Goal: Information Seeking & Learning: Learn about a topic

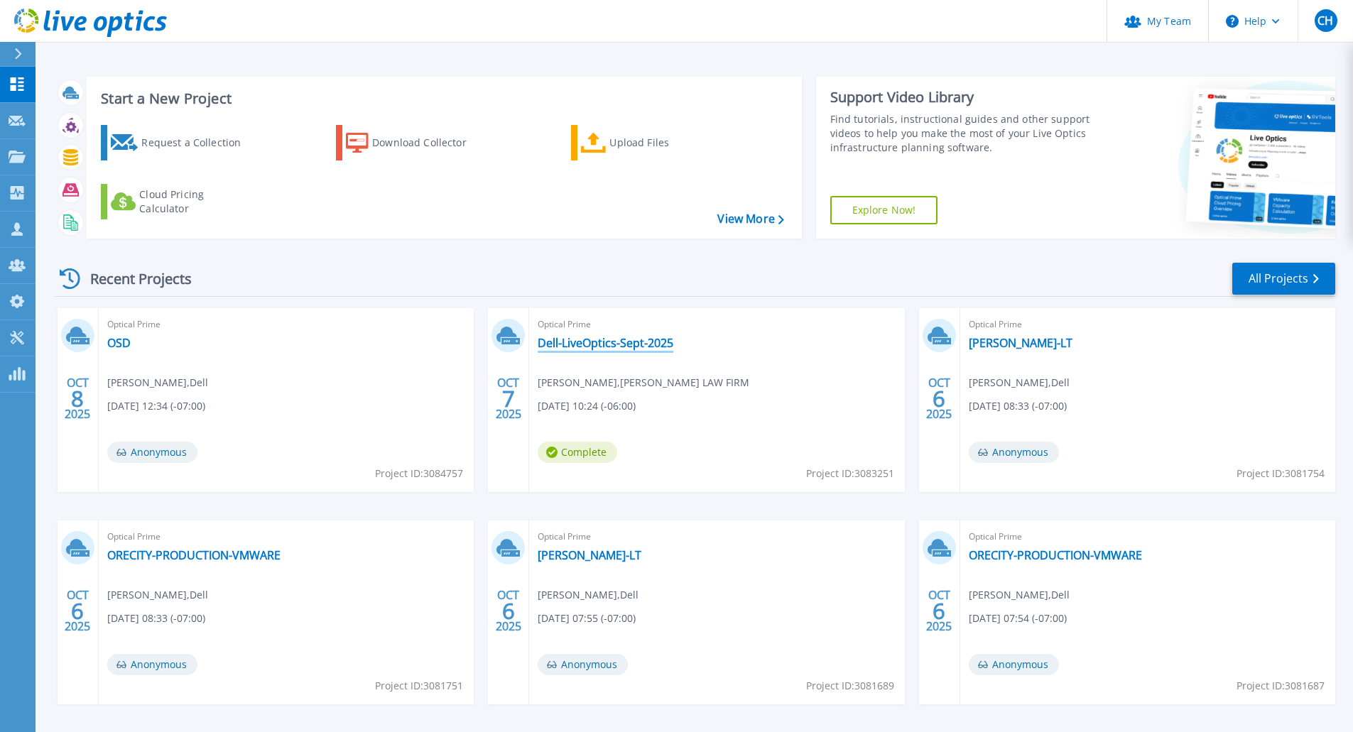
click at [611, 345] on link "Dell-LiveOptics-Sept-2025" at bounding box center [606, 343] width 136 height 14
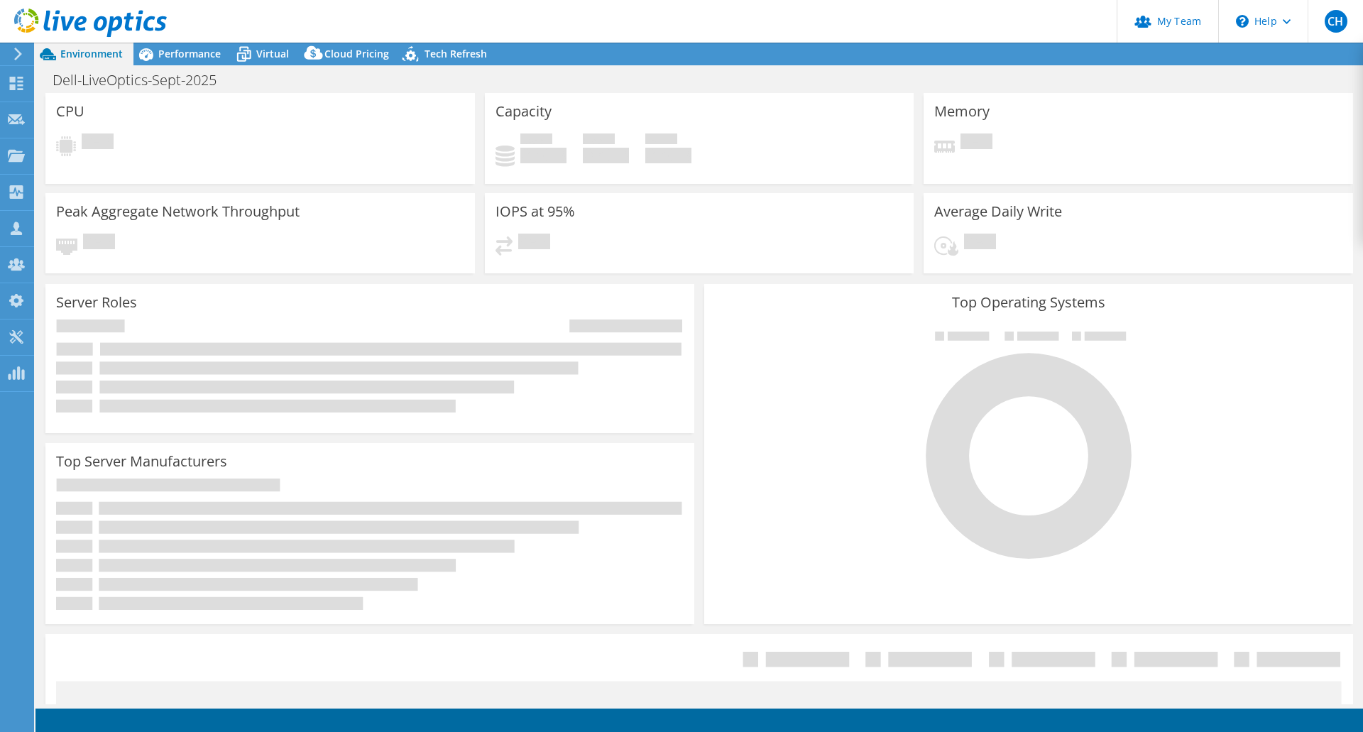
select select "USD"
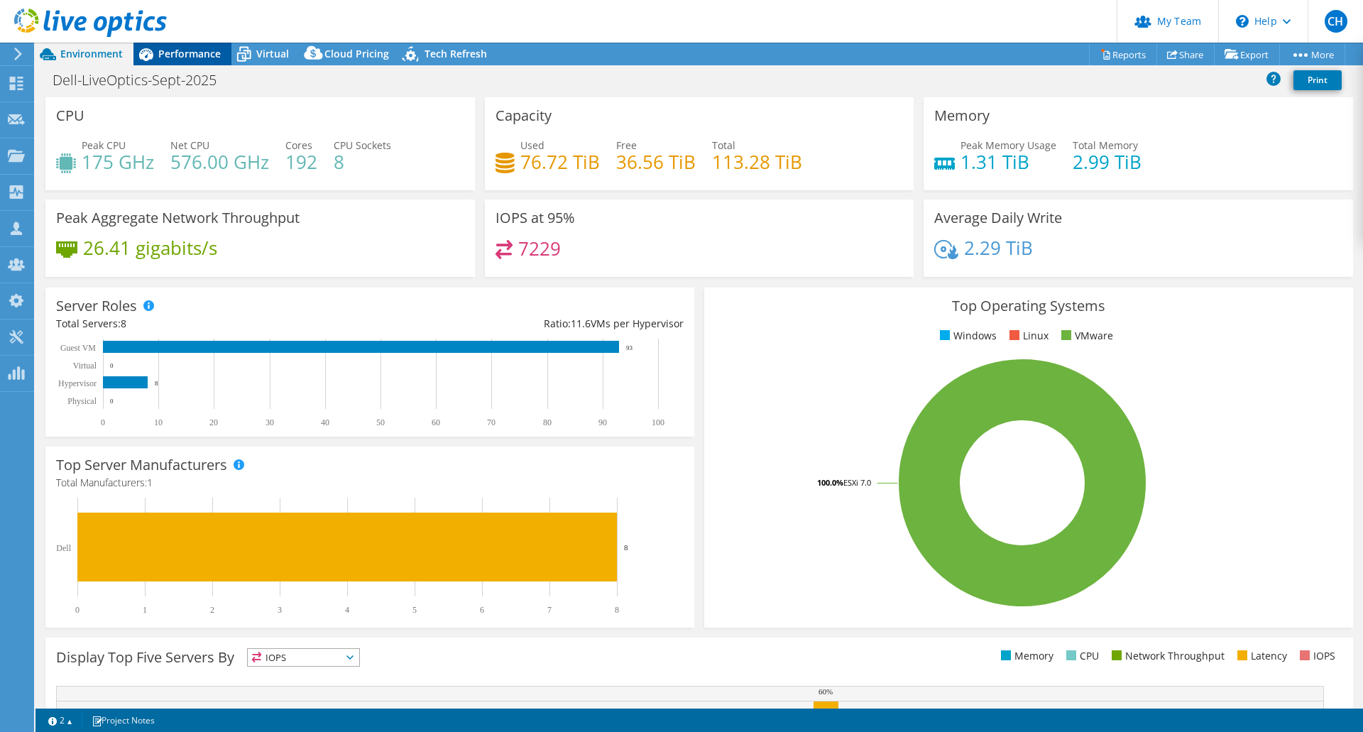
click at [172, 48] on span "Performance" at bounding box center [189, 53] width 62 height 13
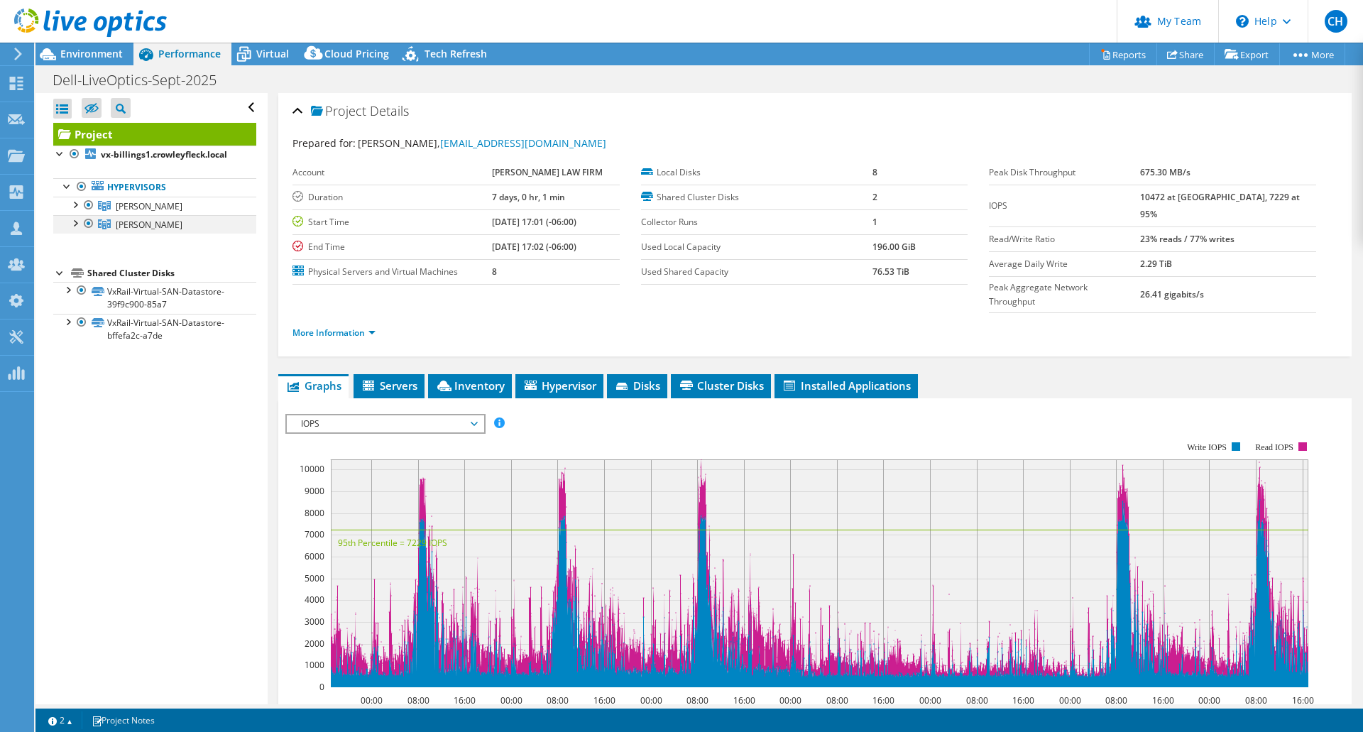
click at [89, 219] on div at bounding box center [89, 223] width 14 height 17
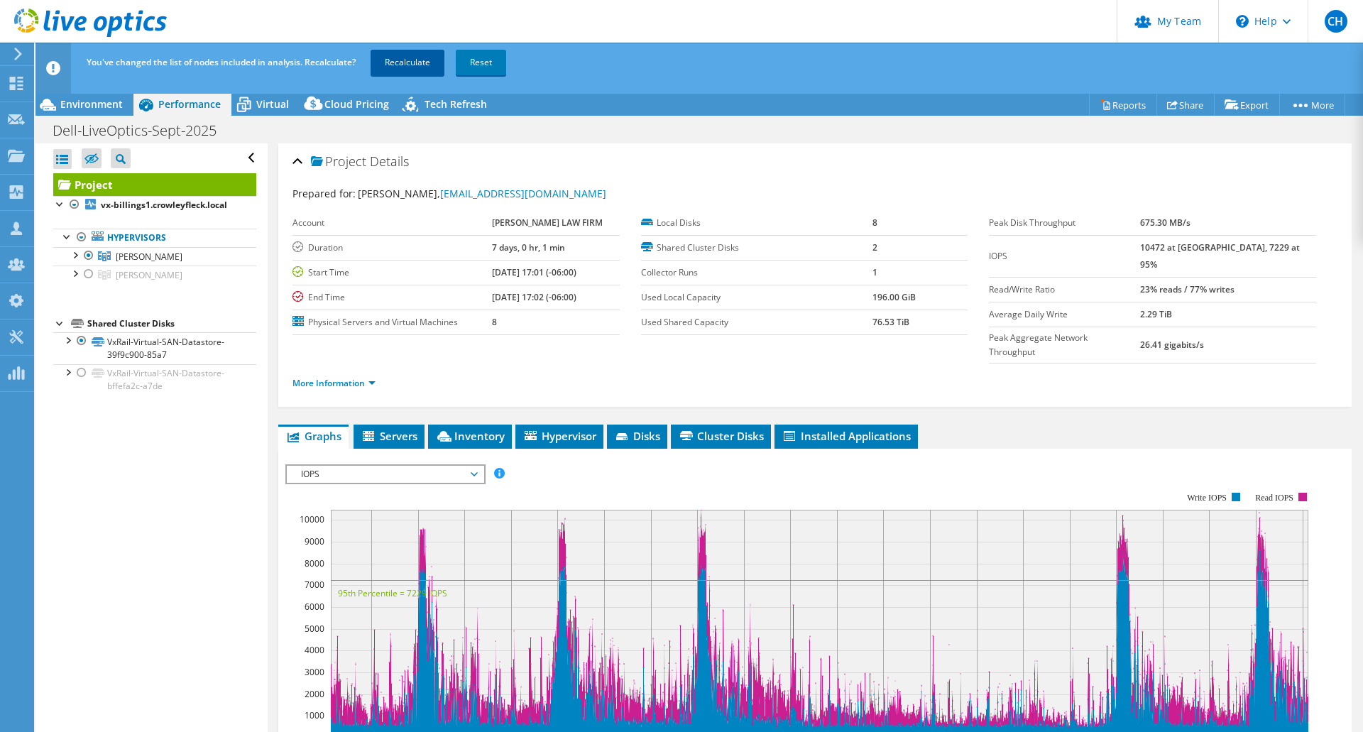
click at [424, 60] on link "Recalculate" at bounding box center [408, 63] width 74 height 26
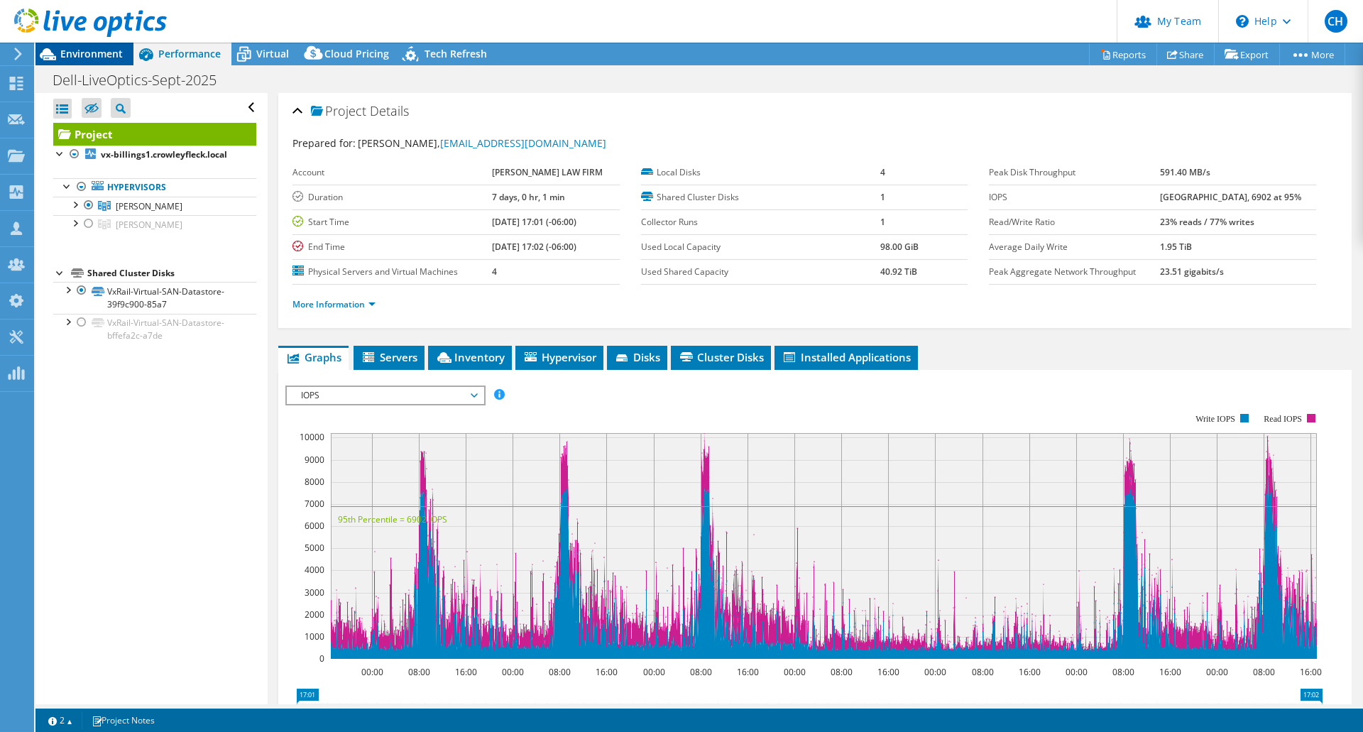
click at [108, 59] on span "Environment" at bounding box center [91, 53] width 62 height 13
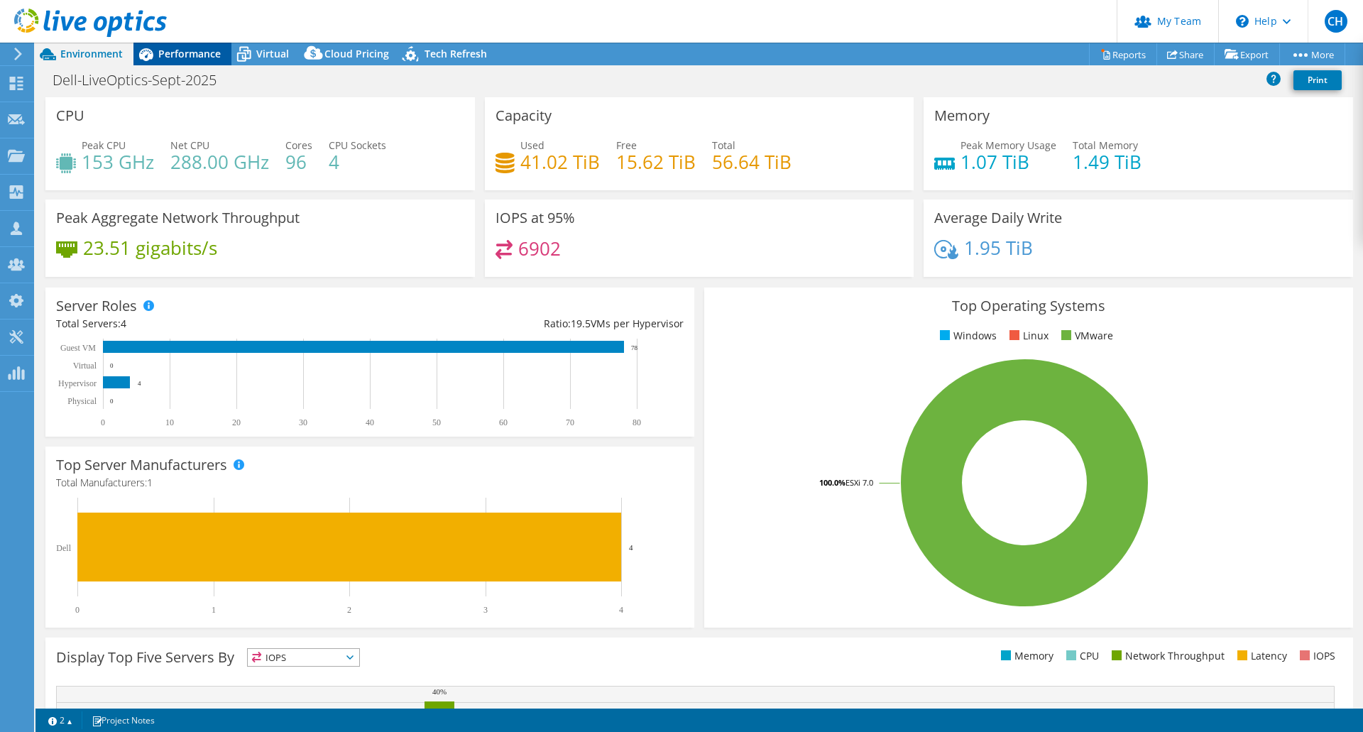
click at [197, 59] on span "Performance" at bounding box center [189, 53] width 62 height 13
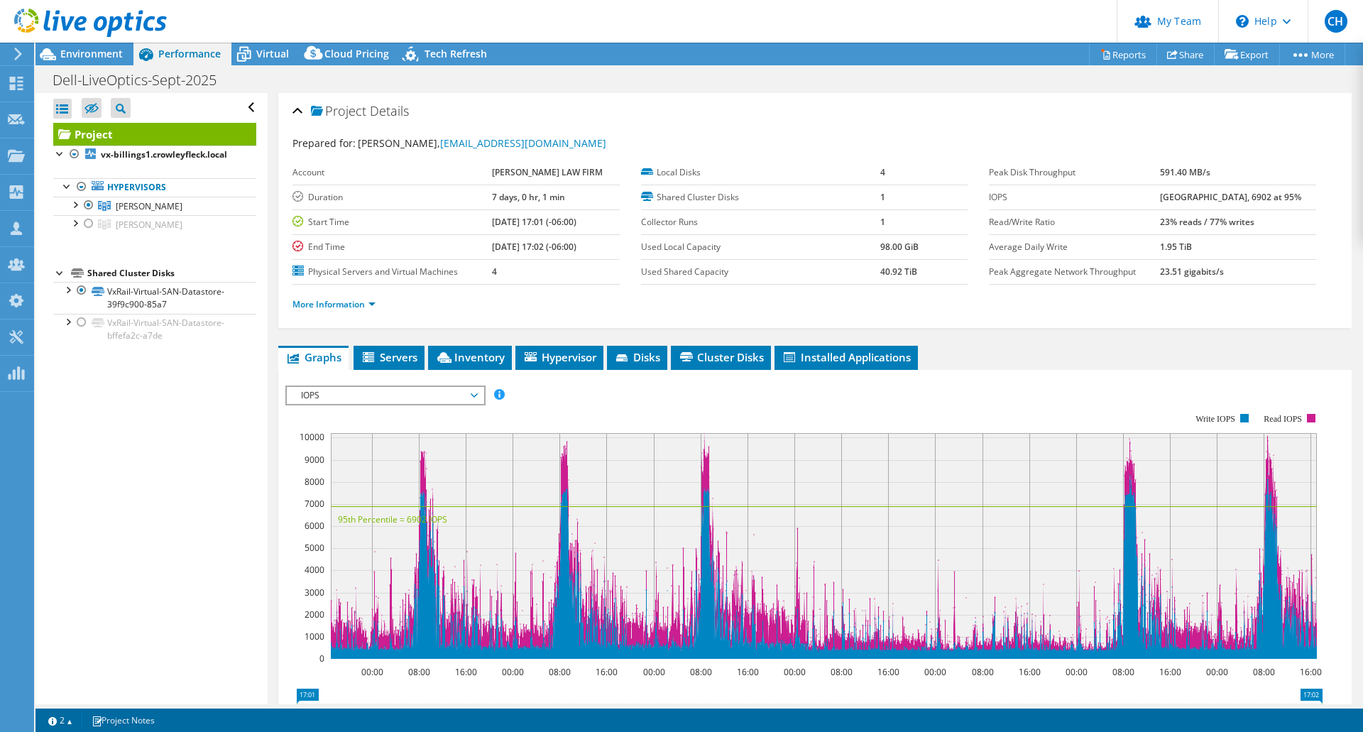
click at [347, 391] on span "IOPS" at bounding box center [385, 395] width 182 height 17
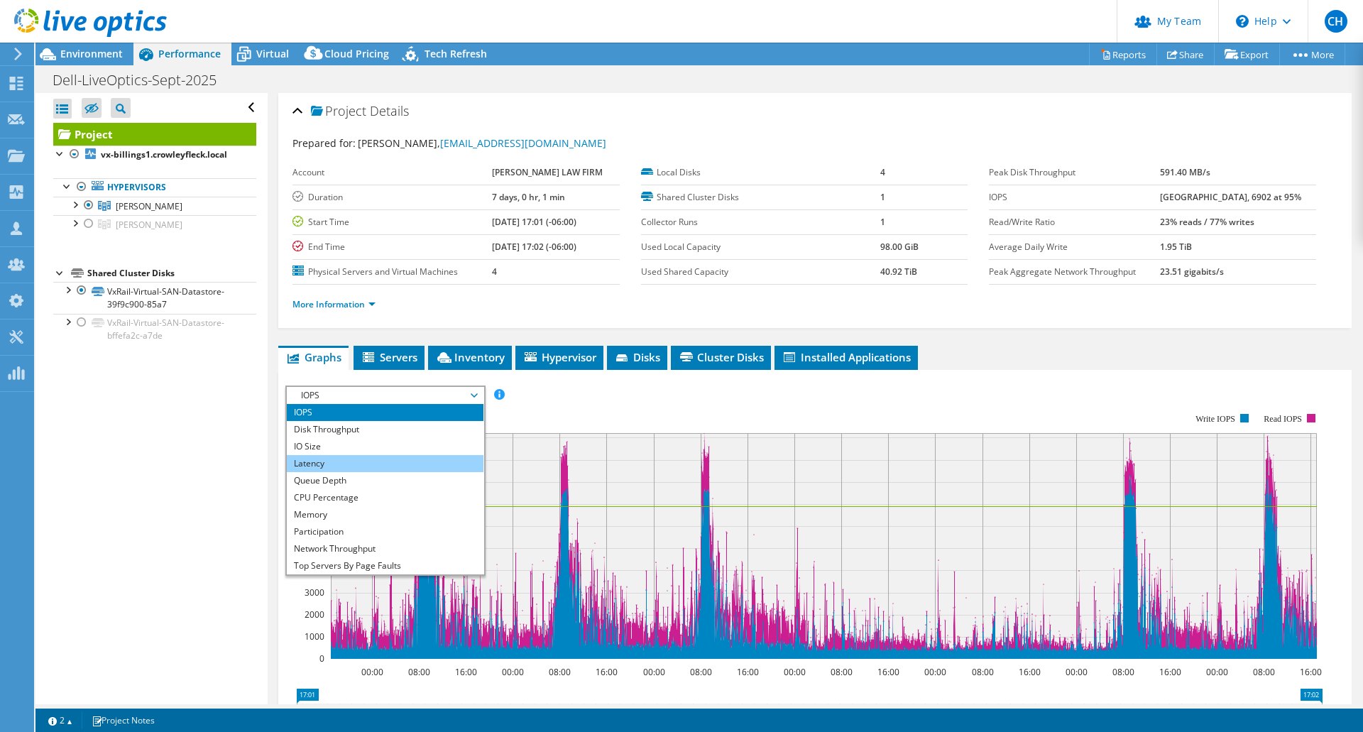
click at [349, 458] on li "Latency" at bounding box center [385, 463] width 197 height 17
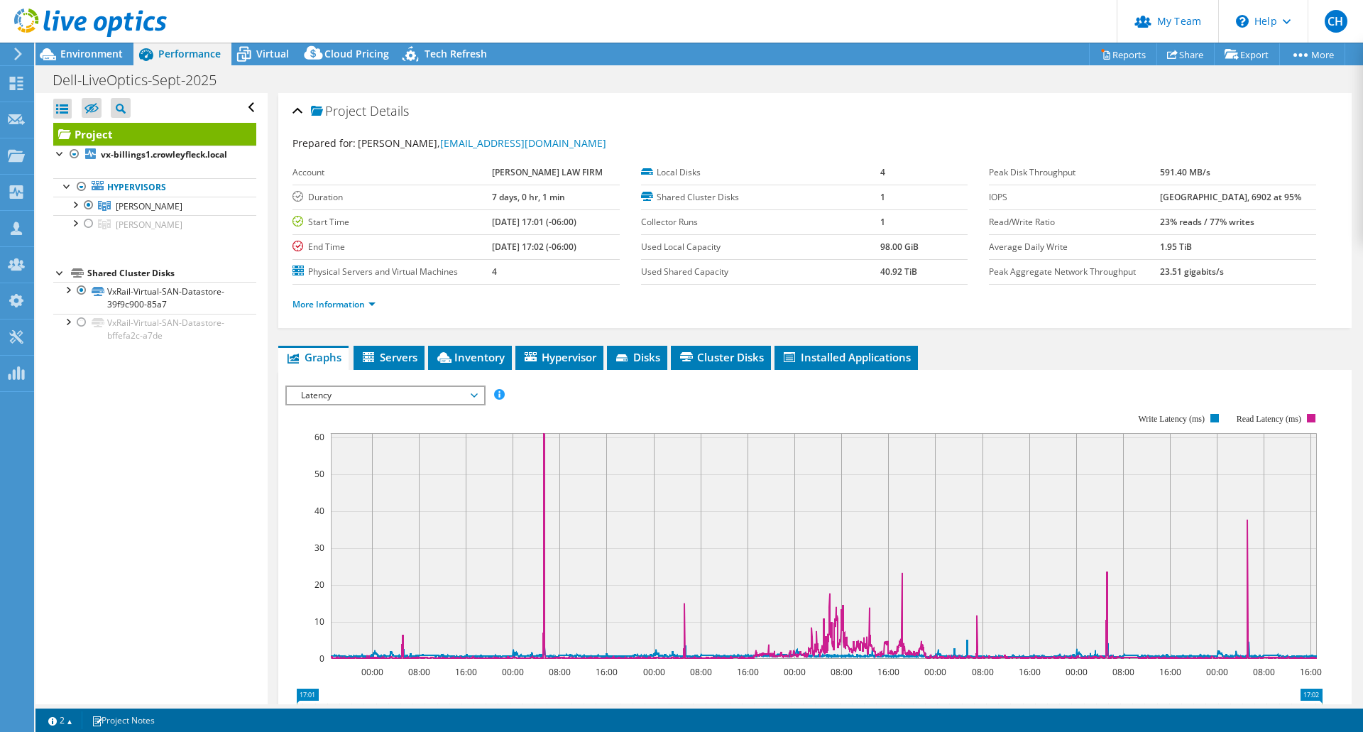
click at [403, 395] on span "Latency" at bounding box center [385, 395] width 182 height 17
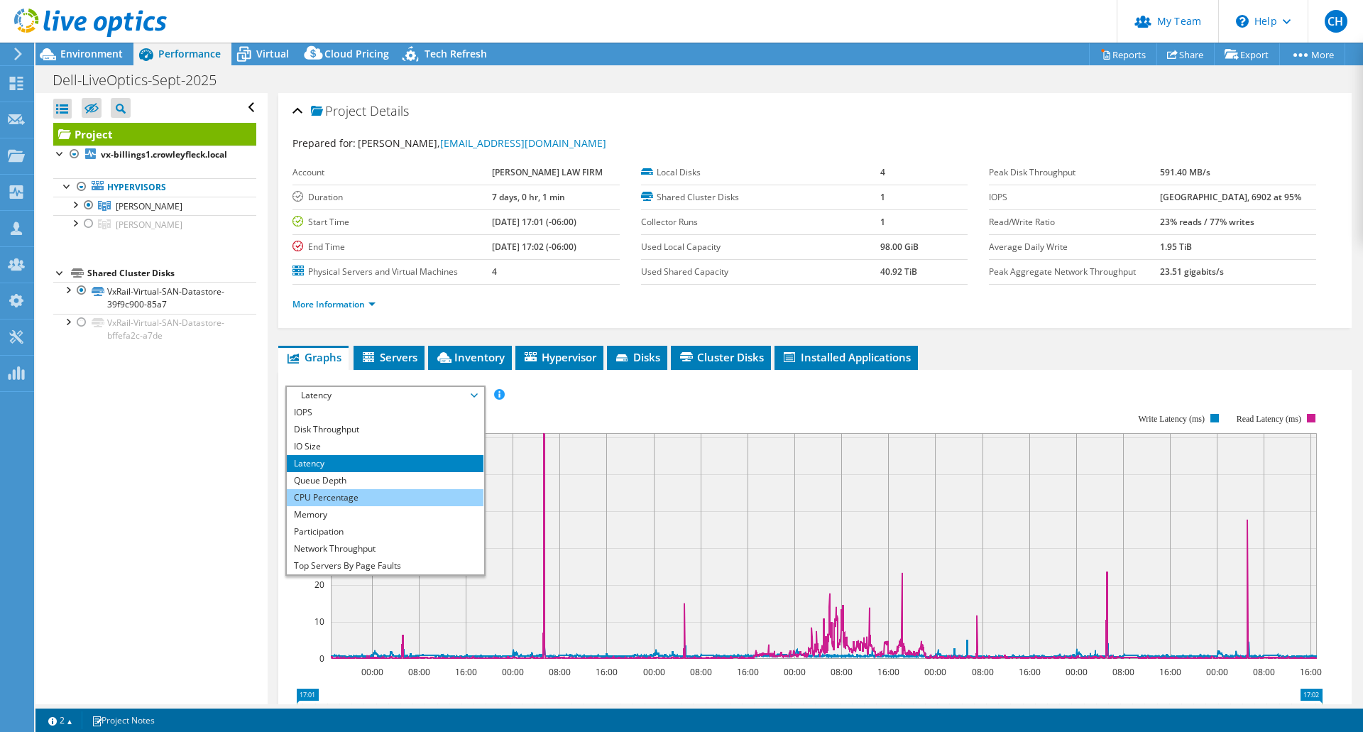
click at [388, 495] on li "CPU Percentage" at bounding box center [385, 497] width 197 height 17
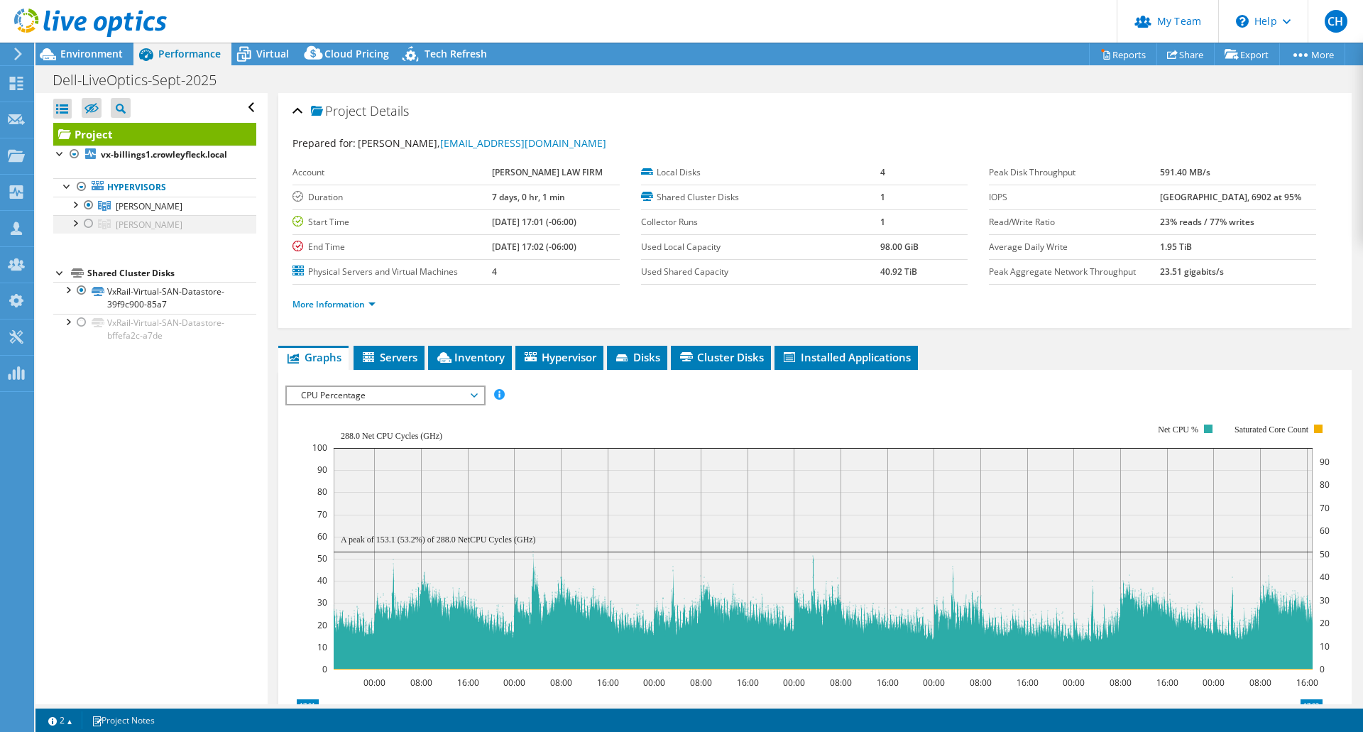
click at [89, 219] on div at bounding box center [89, 223] width 14 height 17
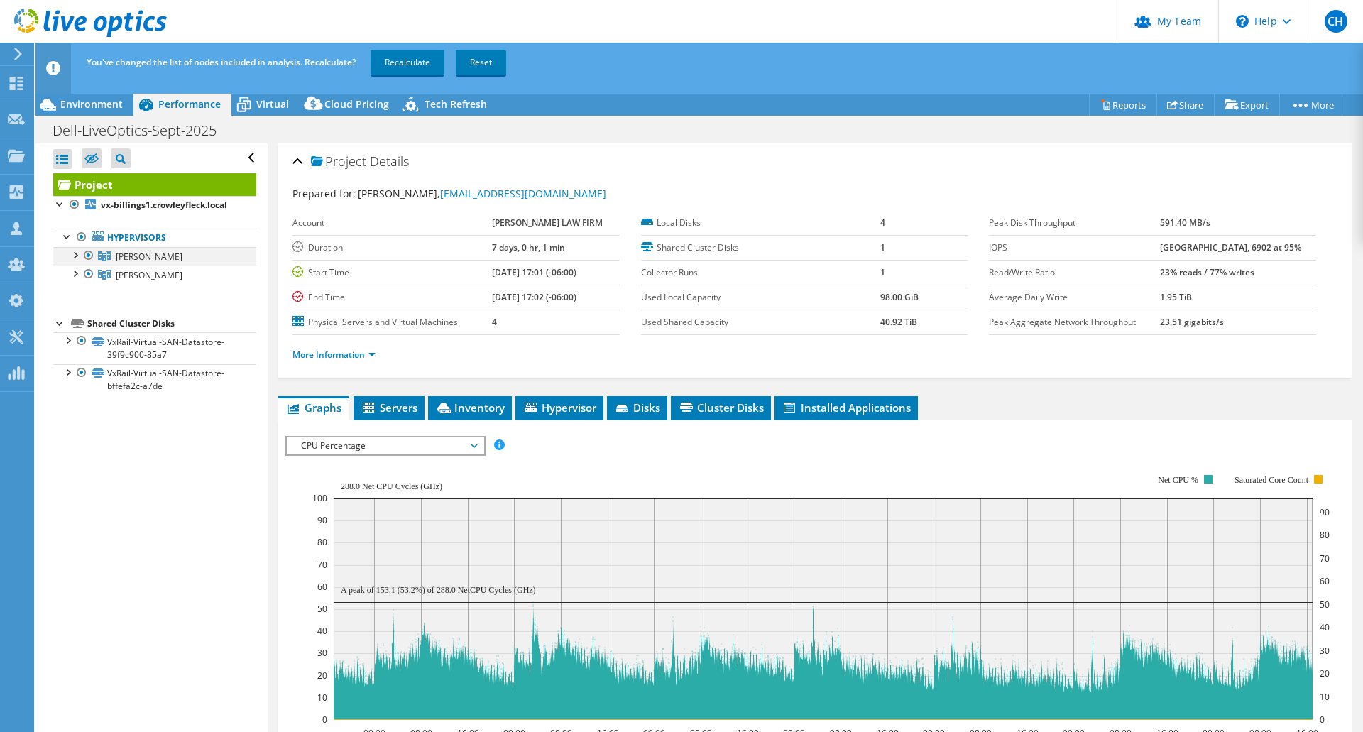
click at [87, 254] on div at bounding box center [89, 255] width 14 height 17
click at [418, 59] on link "Recalculate" at bounding box center [408, 63] width 74 height 26
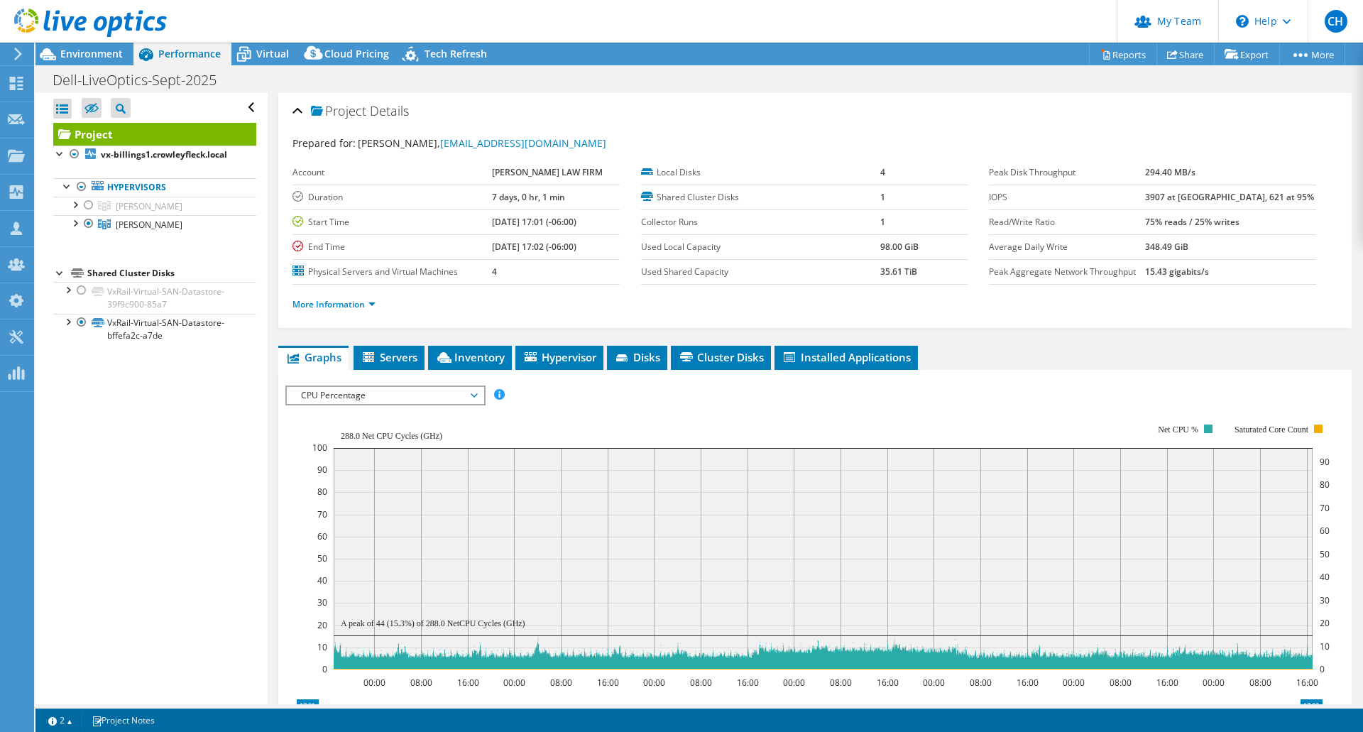
click at [449, 392] on span "CPU Percentage" at bounding box center [385, 395] width 182 height 17
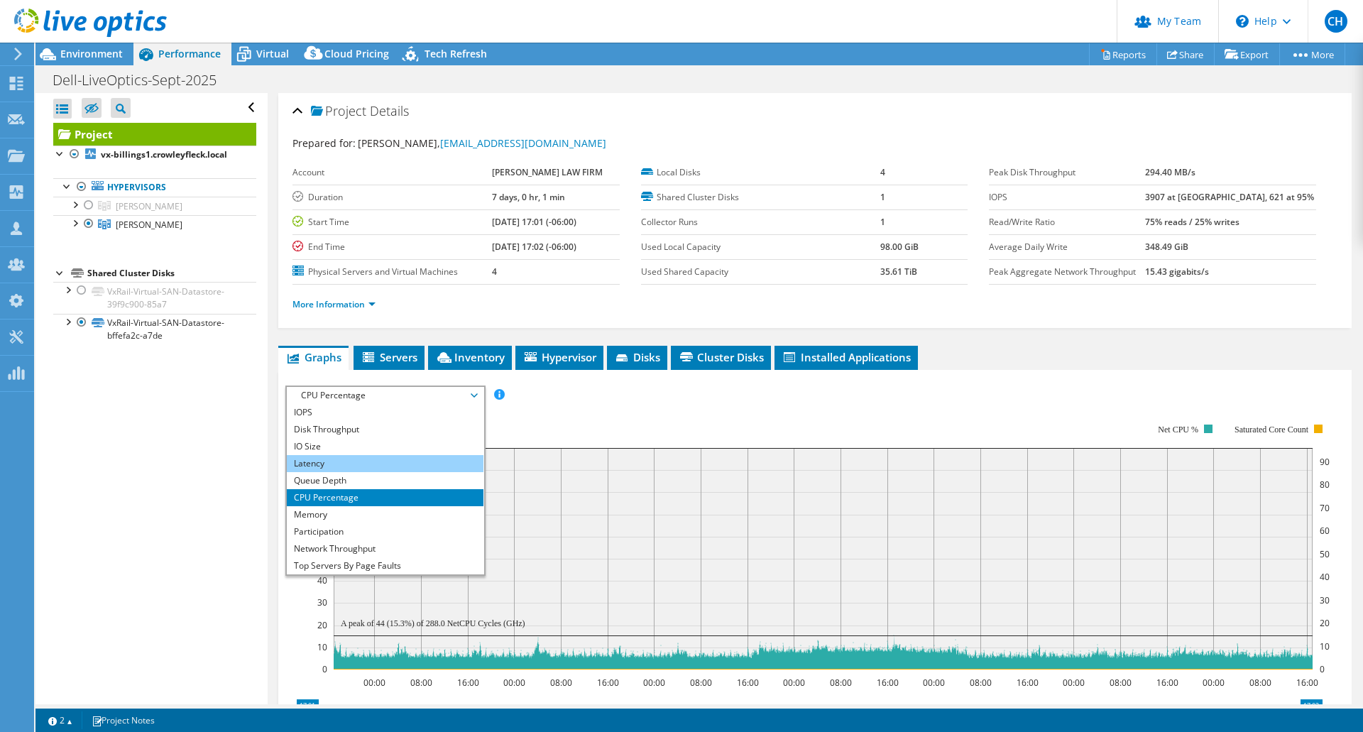
click at [372, 460] on li "Latency" at bounding box center [385, 463] width 197 height 17
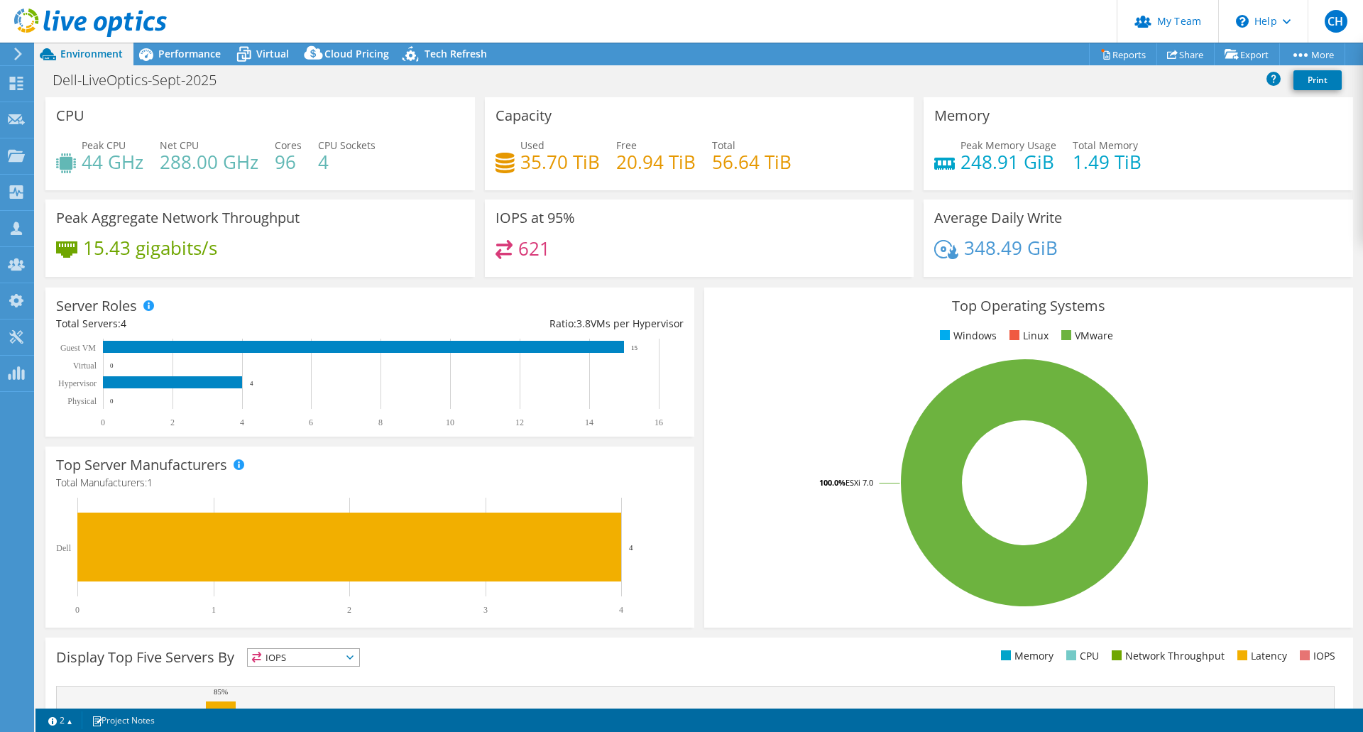
select select "USD"
